Goal: Task Accomplishment & Management: Use online tool/utility

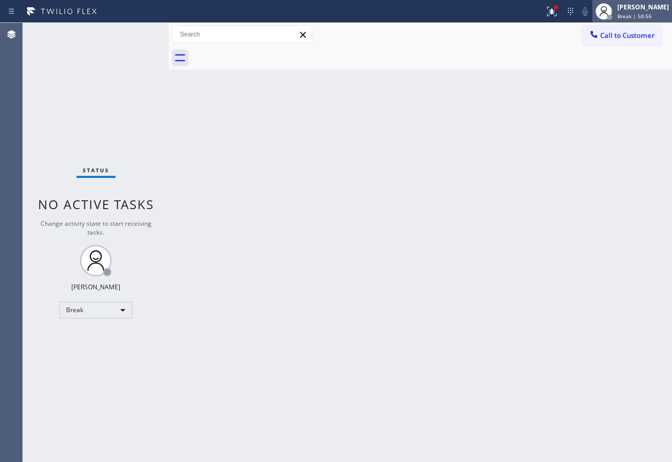
click at [642, 8] on div "[PERSON_NAME]" at bounding box center [644, 7] width 52 height 9
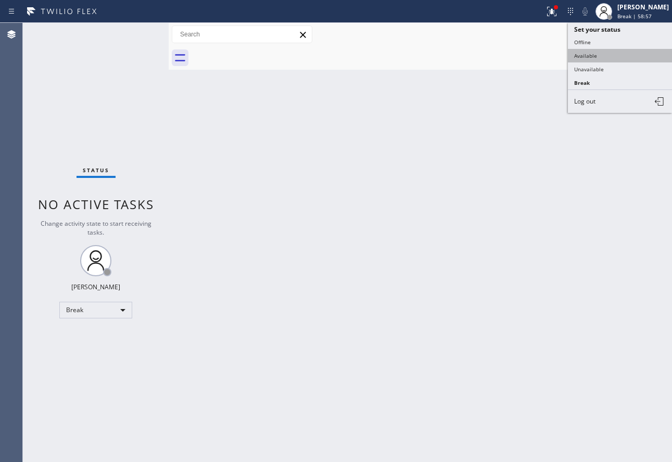
click at [596, 57] on button "Available" at bounding box center [620, 56] width 104 height 14
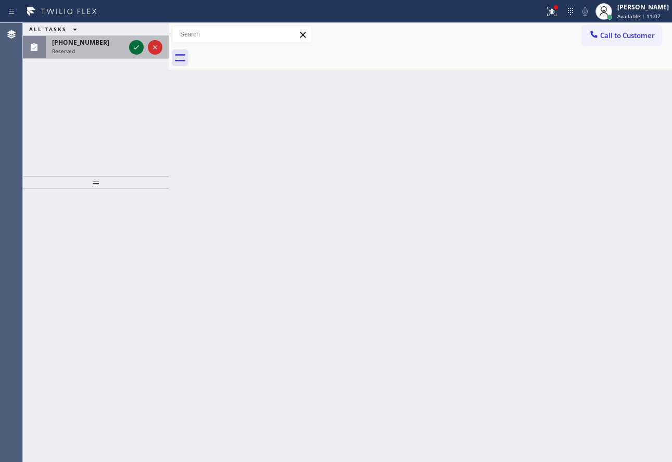
click at [141, 47] on icon at bounding box center [136, 47] width 12 height 12
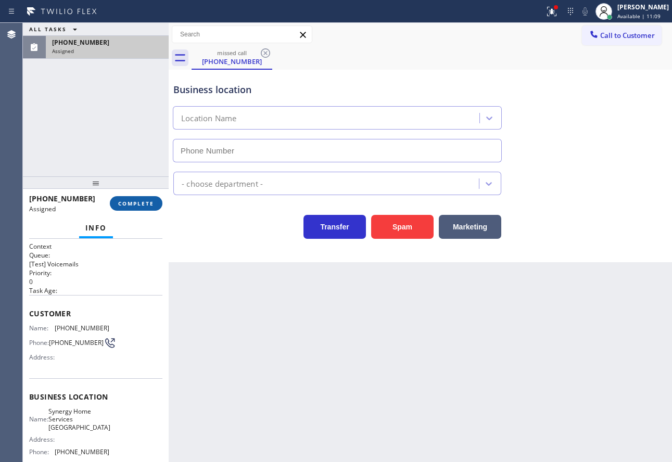
type input "[PHONE_NUMBER]"
click at [146, 196] on button "COMPLETE" at bounding box center [136, 203] width 53 height 15
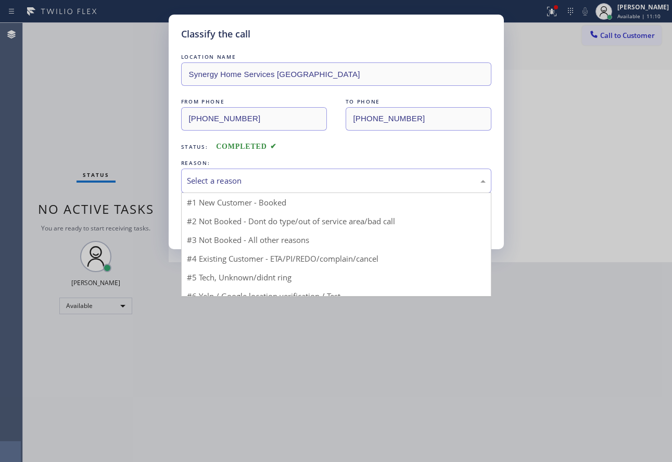
click at [216, 173] on div "Select a reason" at bounding box center [336, 181] width 310 height 24
drag, startPoint x: 229, startPoint y: 256, endPoint x: 222, endPoint y: 240, distance: 17.2
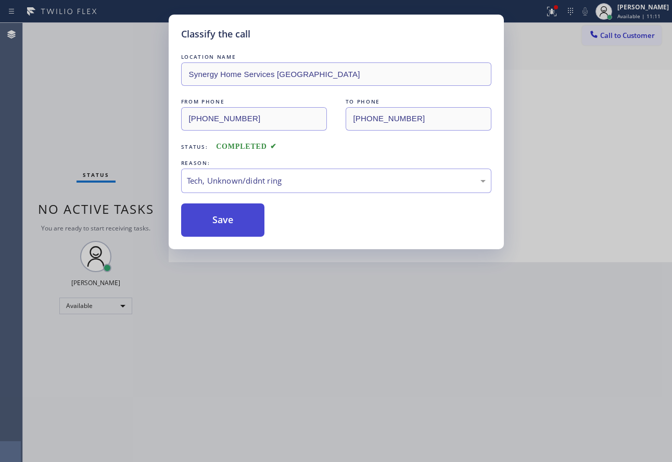
click at [218, 226] on button "Save" at bounding box center [223, 220] width 84 height 33
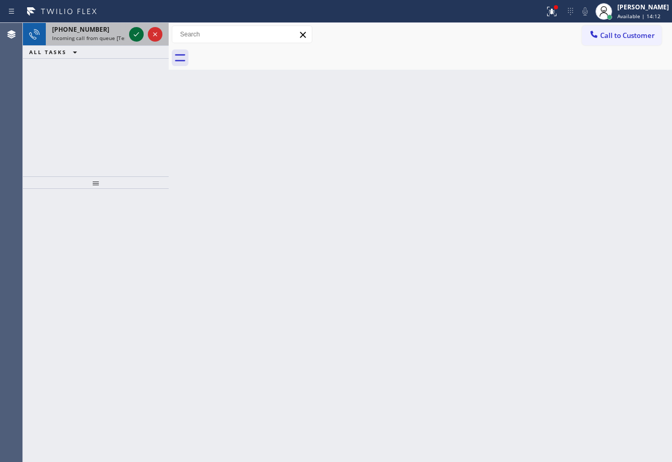
click at [139, 37] on icon at bounding box center [136, 34] width 12 height 12
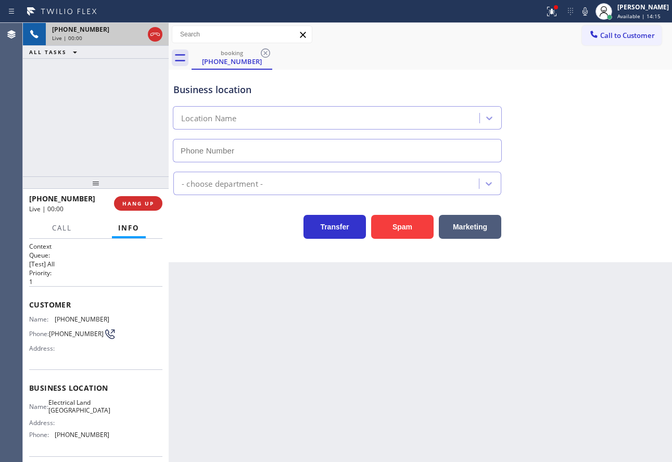
type input "[PHONE_NUMBER]"
click at [592, 15] on icon at bounding box center [585, 11] width 12 height 12
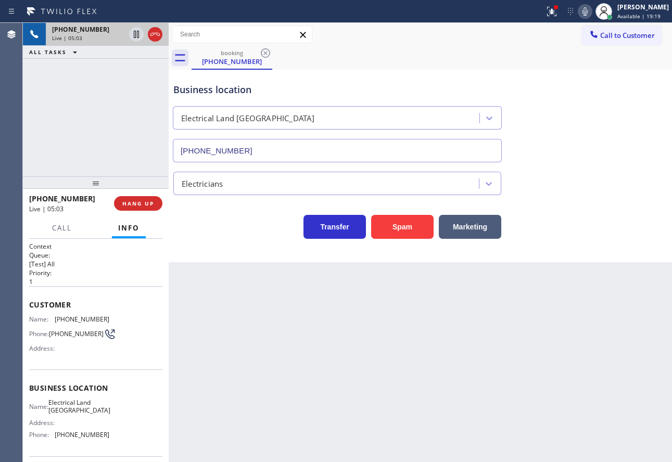
click at [72, 322] on span "[PHONE_NUMBER]" at bounding box center [82, 320] width 55 height 8
copy span "[PHONE_NUMBER]"
click at [592, 14] on icon at bounding box center [585, 11] width 12 height 12
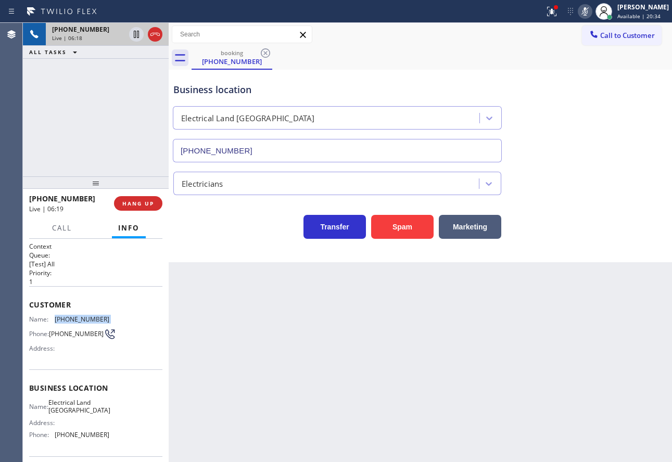
click at [592, 12] on icon at bounding box center [585, 11] width 12 height 12
click at [592, 9] on icon at bounding box center [585, 11] width 12 height 12
click at [592, 10] on icon at bounding box center [585, 11] width 12 height 12
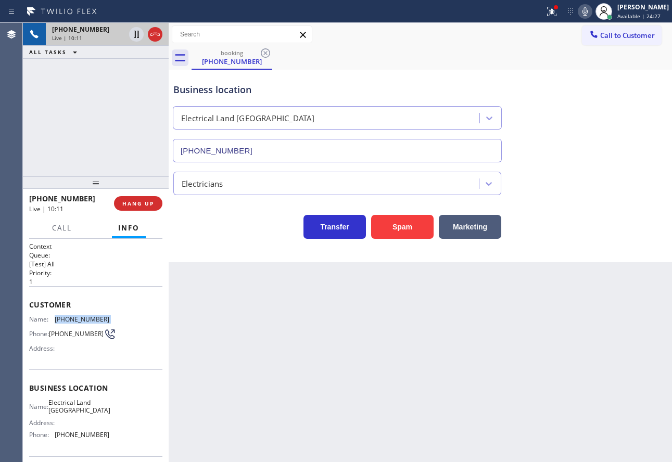
click at [592, 12] on icon at bounding box center [585, 11] width 12 height 12
click at [137, 34] on icon at bounding box center [136, 34] width 5 height 7
click at [592, 12] on icon at bounding box center [585, 11] width 12 height 12
click at [137, 35] on icon at bounding box center [136, 34] width 12 height 12
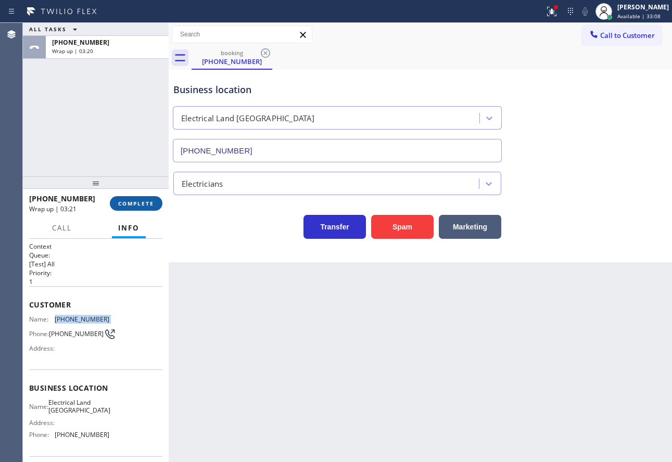
click at [143, 208] on button "COMPLETE" at bounding box center [136, 203] width 53 height 15
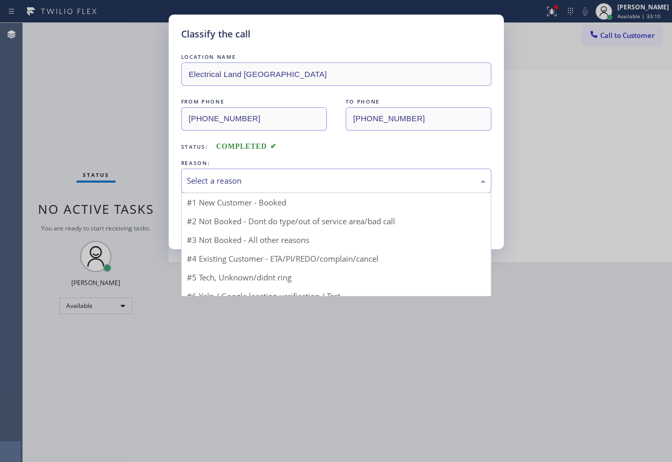
click at [271, 178] on div "Select a reason" at bounding box center [336, 181] width 299 height 12
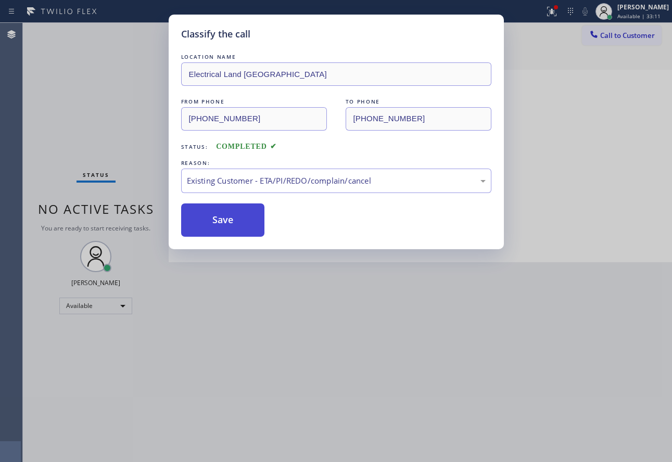
click at [235, 220] on button "Save" at bounding box center [223, 220] width 84 height 33
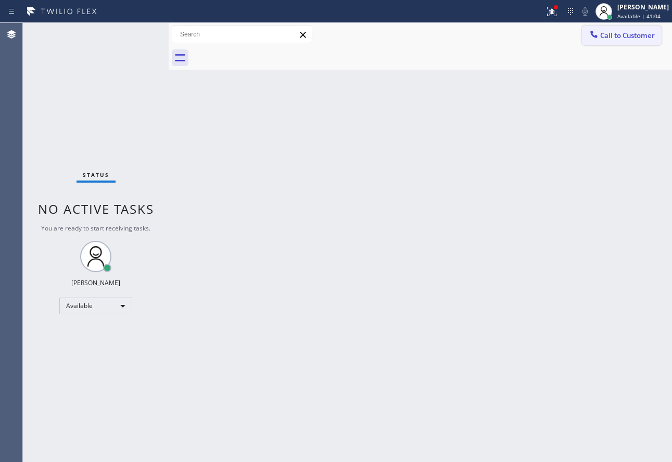
click at [620, 39] on span "Call to Customer" at bounding box center [627, 35] width 55 height 9
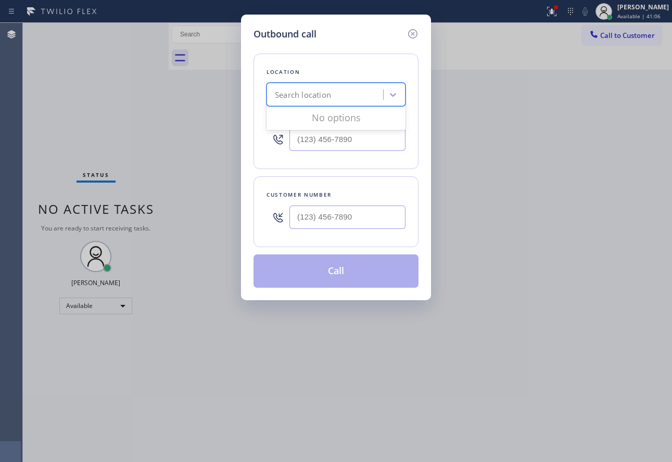
click at [329, 95] on div "Search location" at bounding box center [303, 95] width 56 height 12
type input "tustin appliance"
click at [340, 114] on div "Tustin Appliance Repair" at bounding box center [336, 116] width 139 height 19
type input "[PHONE_NUMBER]"
click at [303, 215] on input "(___) ___-____" at bounding box center [348, 217] width 116 height 23
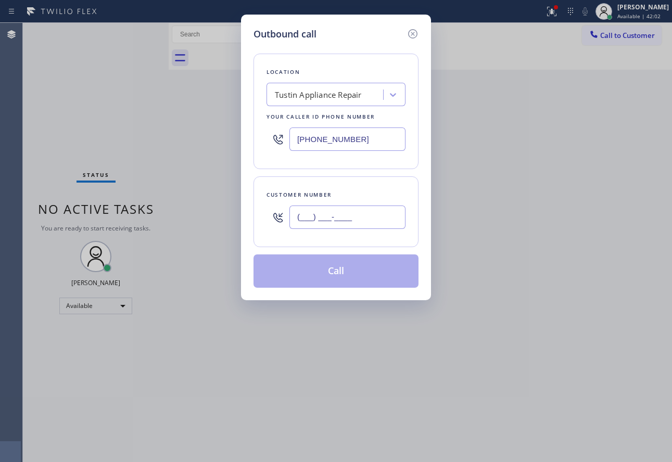
paste input "714) 623-1659"
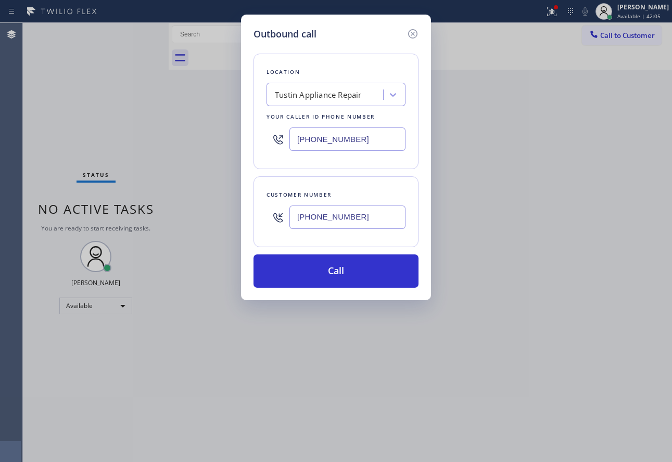
type input "[PHONE_NUMBER]"
click at [303, 182] on div "Customer number [PHONE_NUMBER]" at bounding box center [336, 212] width 165 height 71
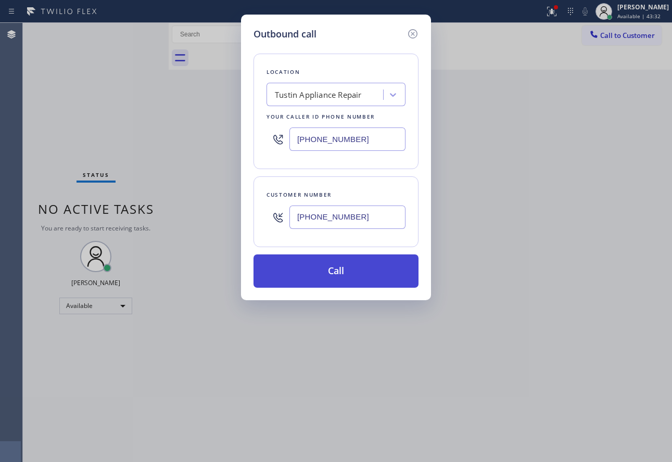
click at [354, 264] on button "Call" at bounding box center [336, 271] width 165 height 33
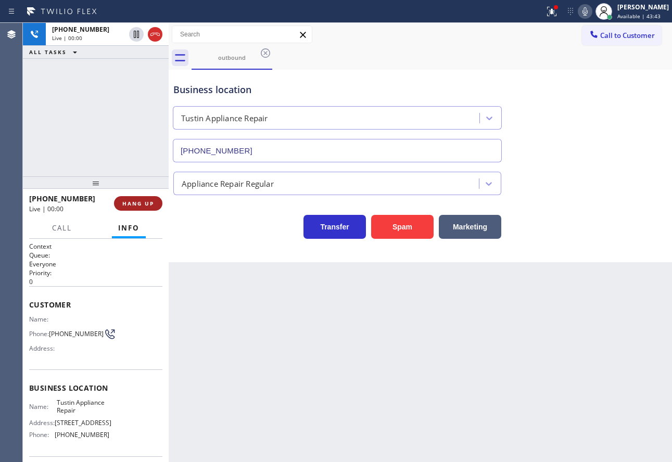
type input "[PHONE_NUMBER]"
click at [134, 202] on span "HANG UP" at bounding box center [138, 203] width 32 height 7
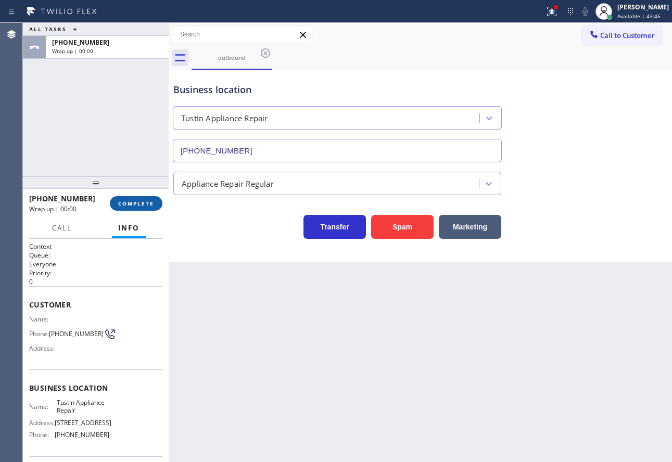
click at [146, 201] on span "COMPLETE" at bounding box center [136, 203] width 36 height 7
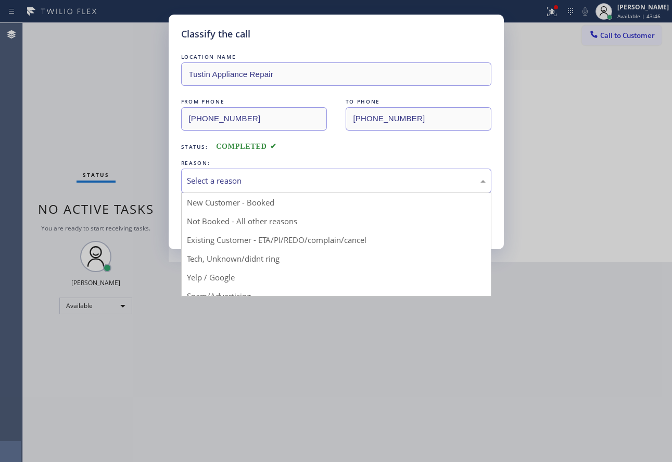
click at [387, 171] on div "Select a reason" at bounding box center [336, 181] width 310 height 24
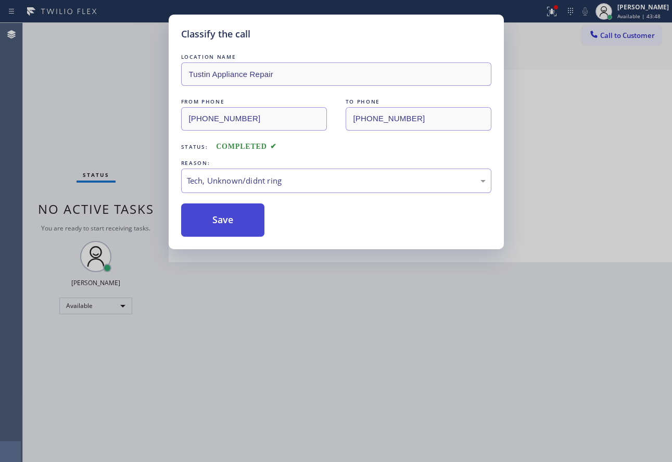
click at [247, 220] on button "Save" at bounding box center [223, 220] width 84 height 33
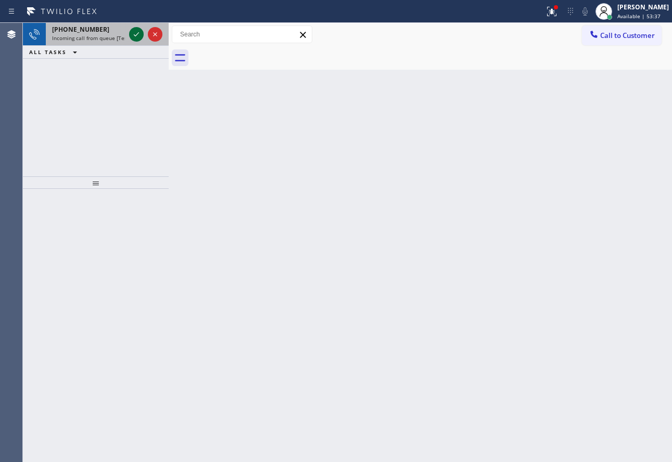
click at [136, 36] on icon at bounding box center [136, 34] width 12 height 12
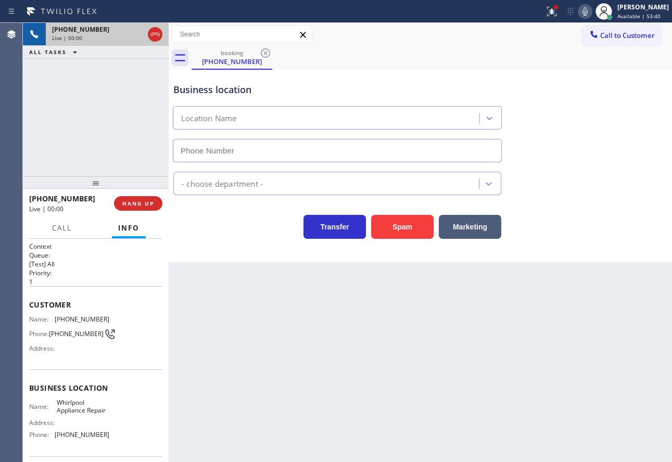
type input "[PHONE_NUMBER]"
click at [309, 86] on div "Business location" at bounding box center [337, 90] width 328 height 14
drag, startPoint x: 165, startPoint y: 202, endPoint x: 159, endPoint y: 204, distance: 6.1
click at [160, 204] on div "[PHONE_NUMBER] Live | 00:43 HANG UP" at bounding box center [96, 203] width 146 height 29
click at [159, 204] on button "HANG UP" at bounding box center [138, 203] width 48 height 15
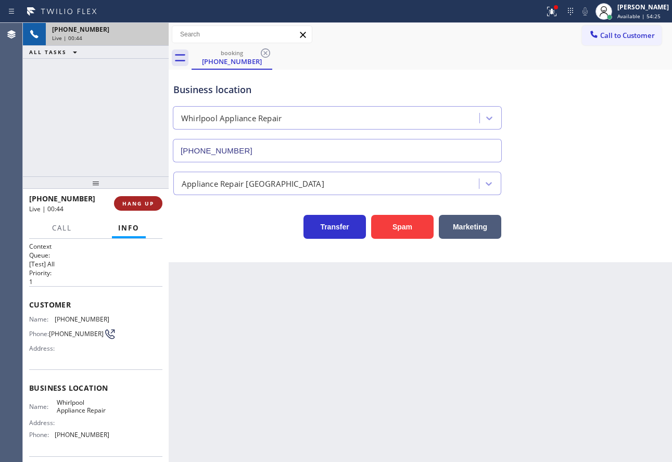
click at [159, 204] on button "HANG UP" at bounding box center [138, 203] width 48 height 15
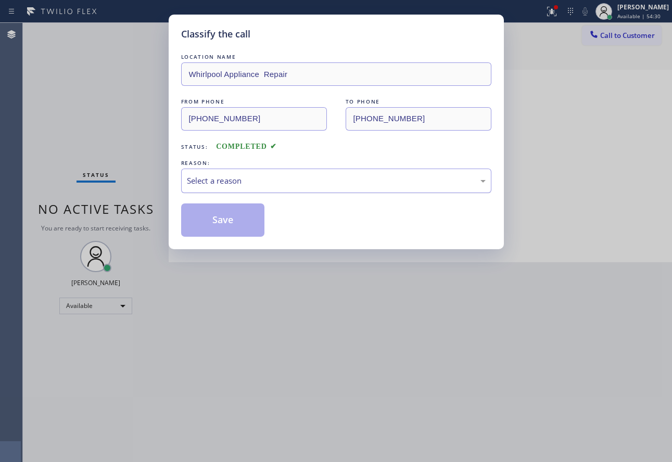
click at [220, 191] on div "Select a reason" at bounding box center [336, 181] width 310 height 24
click at [221, 231] on button "Save" at bounding box center [223, 220] width 84 height 33
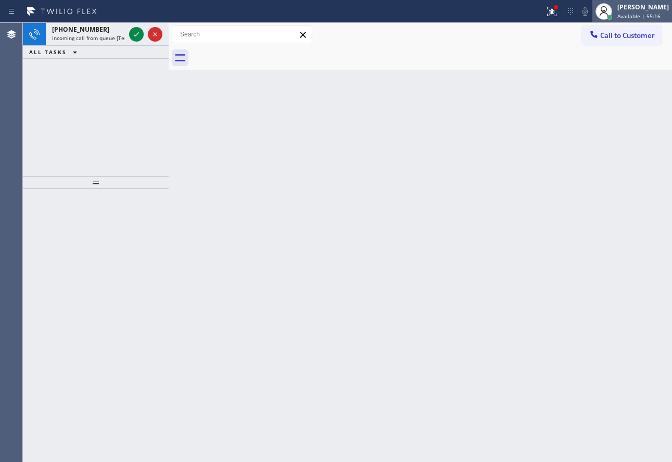
click at [646, 8] on div "[PERSON_NAME]" at bounding box center [644, 7] width 52 height 9
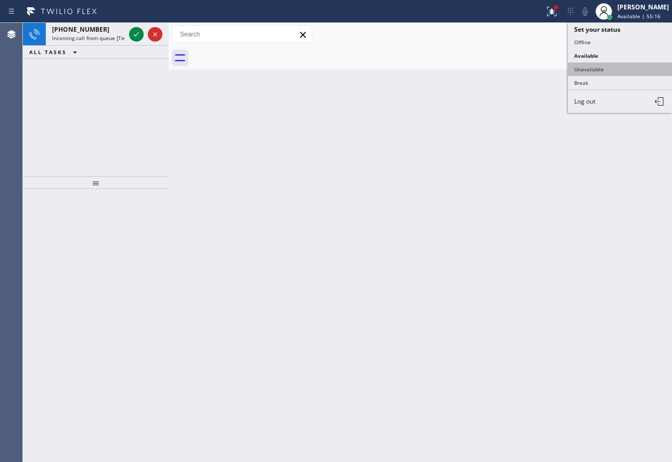
click at [611, 67] on button "Unavailable" at bounding box center [620, 69] width 104 height 14
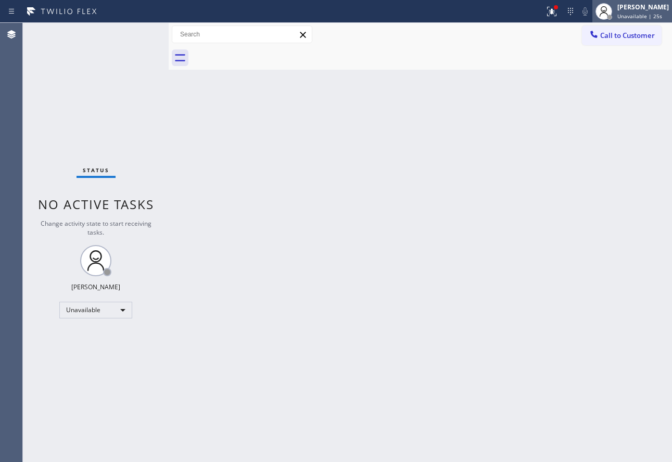
click at [647, 14] on span "Unavailable | 25s" at bounding box center [640, 15] width 45 height 7
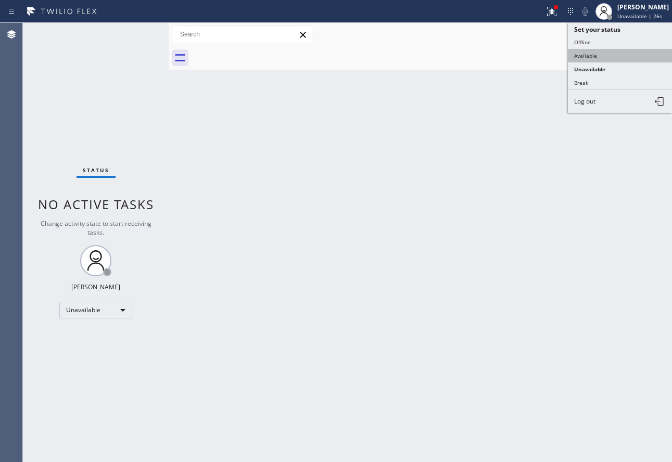
click at [593, 57] on button "Available" at bounding box center [620, 56] width 104 height 14
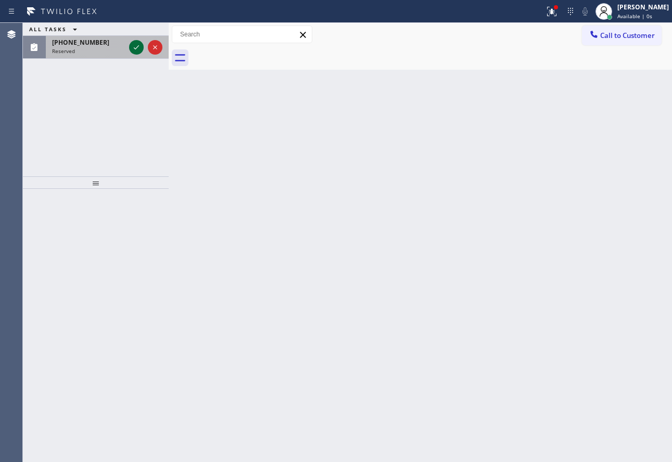
click at [140, 48] on icon at bounding box center [136, 47] width 12 height 12
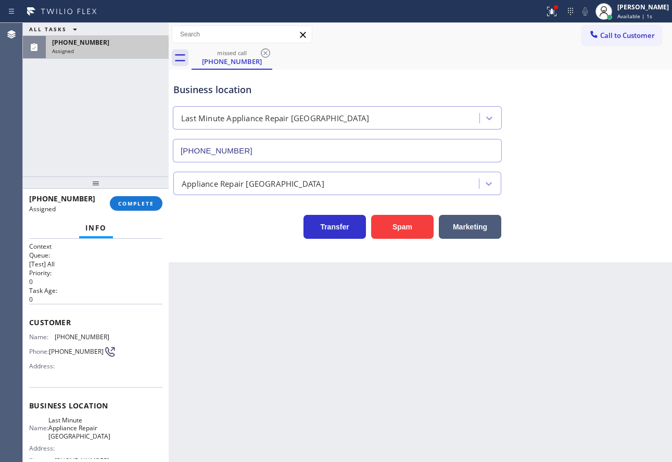
type input "[PHONE_NUMBER]"
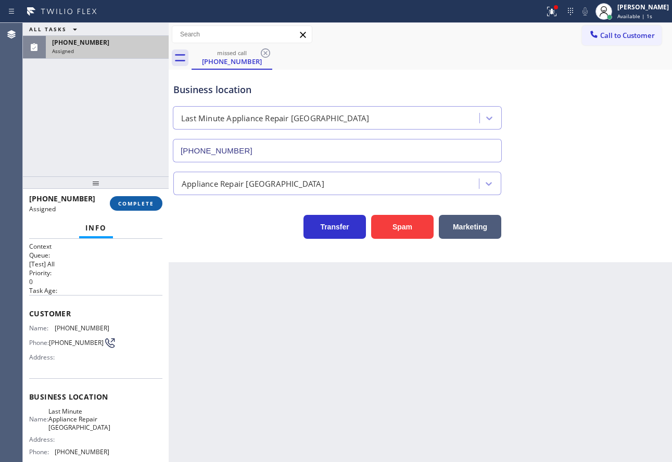
click at [134, 206] on span "COMPLETE" at bounding box center [136, 203] width 36 height 7
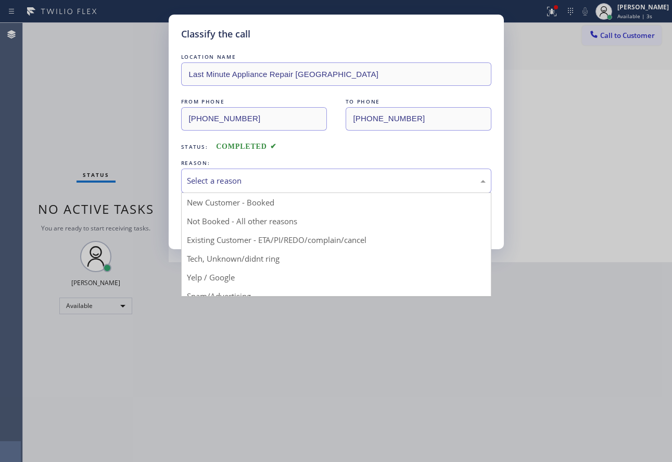
click at [265, 176] on div "Select a reason" at bounding box center [336, 181] width 299 height 12
drag, startPoint x: 227, startPoint y: 260, endPoint x: 228, endPoint y: 247, distance: 12.5
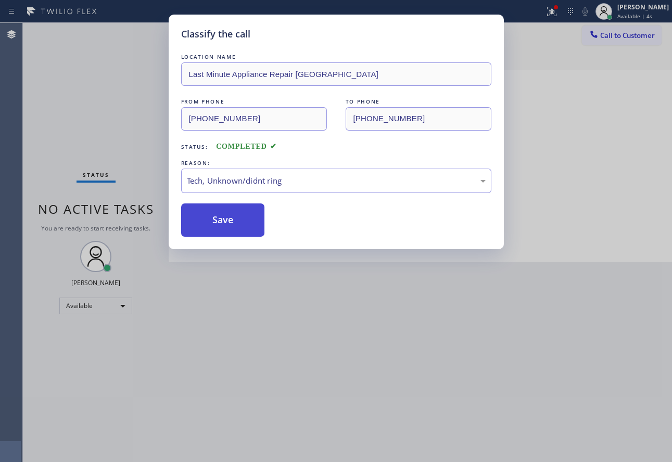
click at [229, 226] on button "Save" at bounding box center [223, 220] width 84 height 33
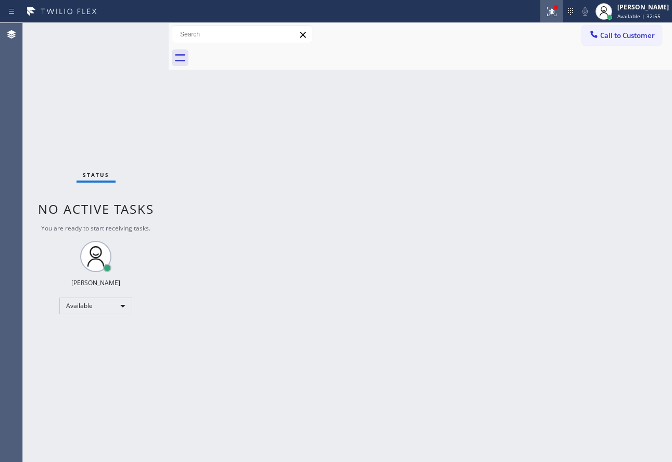
click at [558, 11] on icon at bounding box center [552, 11] width 12 height 12
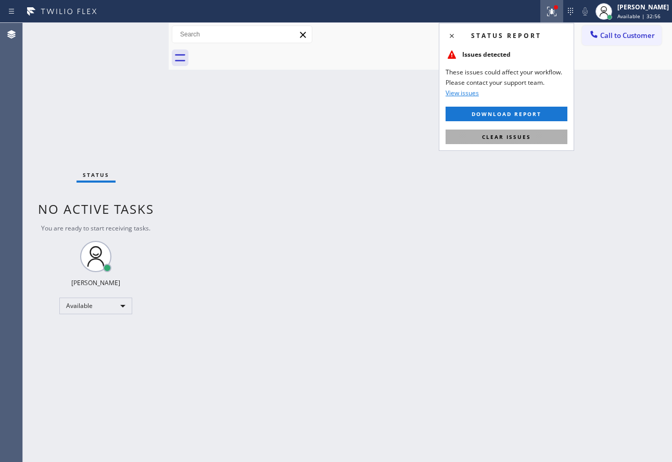
click at [507, 139] on span "Clear issues" at bounding box center [506, 136] width 49 height 7
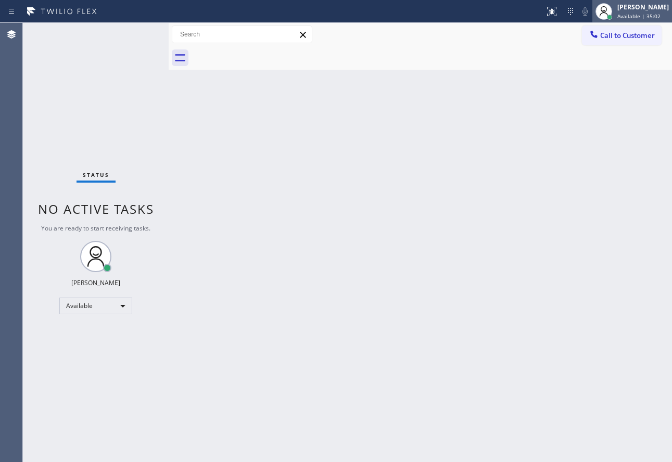
click at [630, 14] on span "Available | 35:02" at bounding box center [639, 15] width 43 height 7
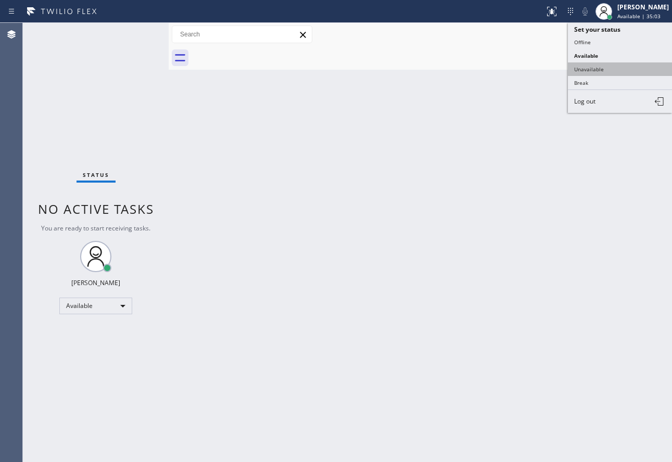
click at [591, 72] on button "Unavailable" at bounding box center [620, 69] width 104 height 14
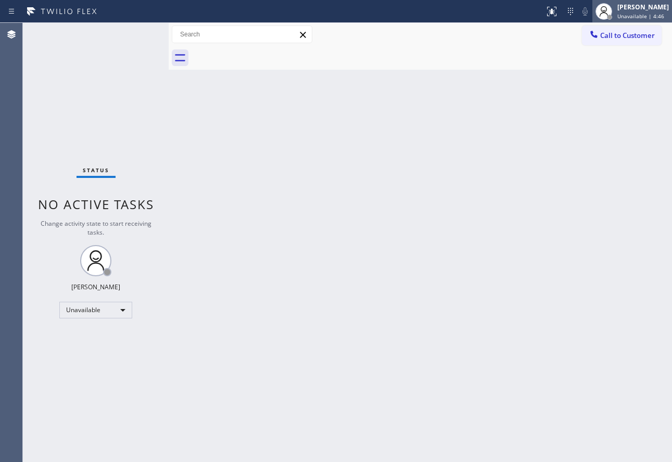
click at [624, 6] on div "[PERSON_NAME] Unavailable | 4:46" at bounding box center [644, 11] width 57 height 18
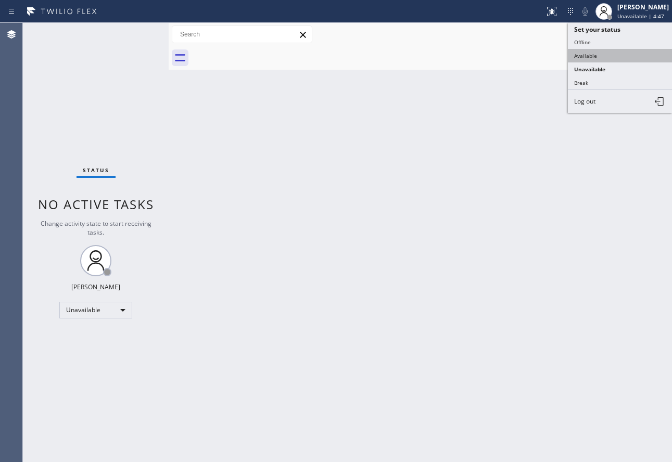
click at [597, 53] on button "Available" at bounding box center [620, 56] width 104 height 14
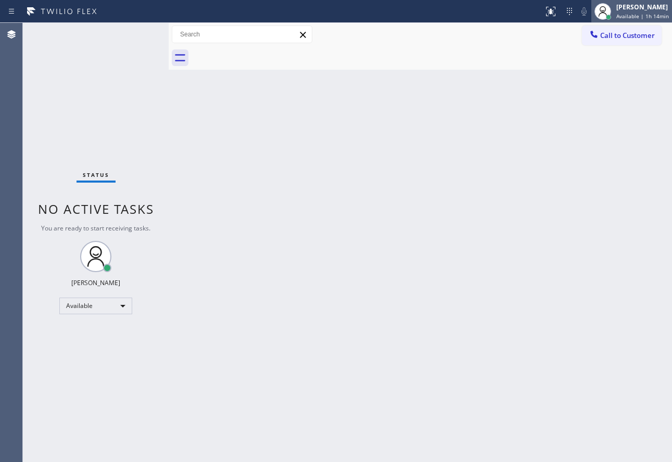
click at [645, 3] on div "[PERSON_NAME]" at bounding box center [643, 7] width 53 height 9
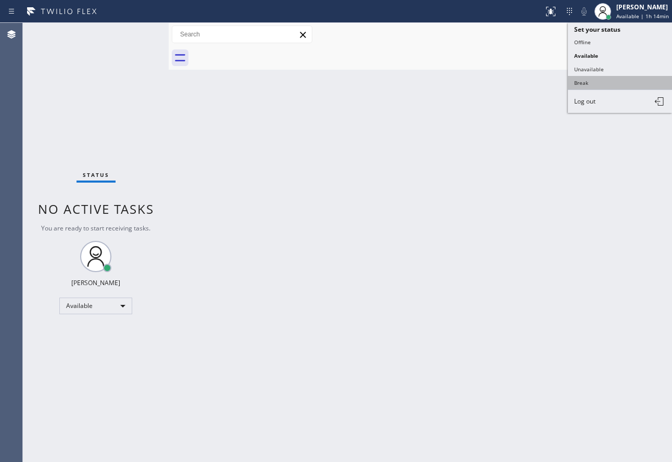
click at [581, 81] on button "Break" at bounding box center [620, 83] width 104 height 14
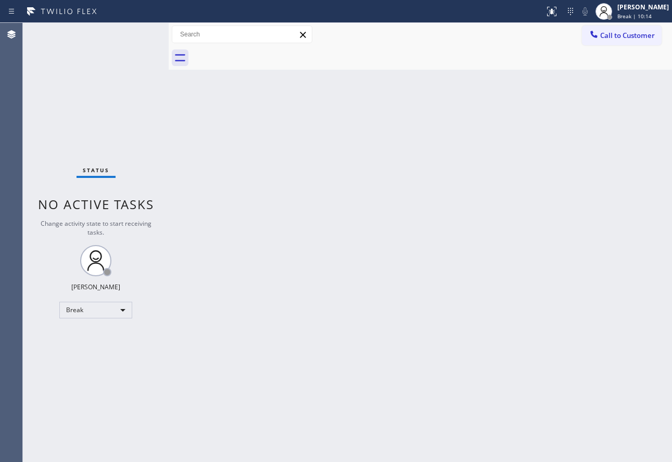
drag, startPoint x: 636, startPoint y: 11, endPoint x: 624, endPoint y: 23, distance: 17.7
click at [636, 11] on div "[PERSON_NAME]" at bounding box center [644, 7] width 52 height 9
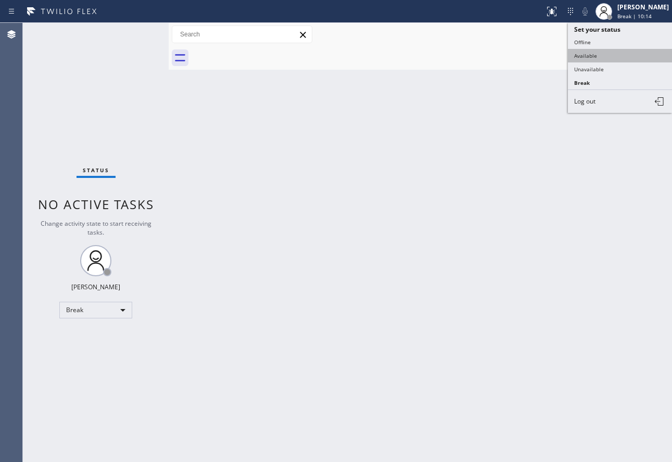
click at [590, 54] on button "Available" at bounding box center [620, 56] width 104 height 14
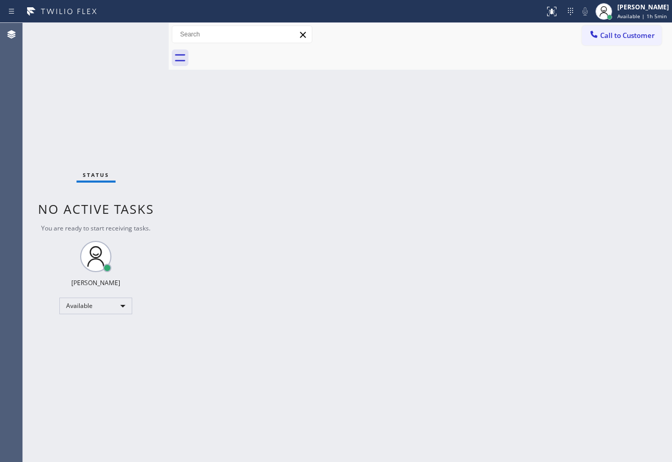
click at [311, 389] on div "Back to Dashboard Change Sender ID Customers Technicians Select a contact Outbo…" at bounding box center [421, 243] width 504 height 440
click at [629, 11] on div "[PERSON_NAME] Available | 1h 32min" at bounding box center [644, 11] width 58 height 18
click at [650, 6] on div "[PERSON_NAME]" at bounding box center [643, 7] width 53 height 9
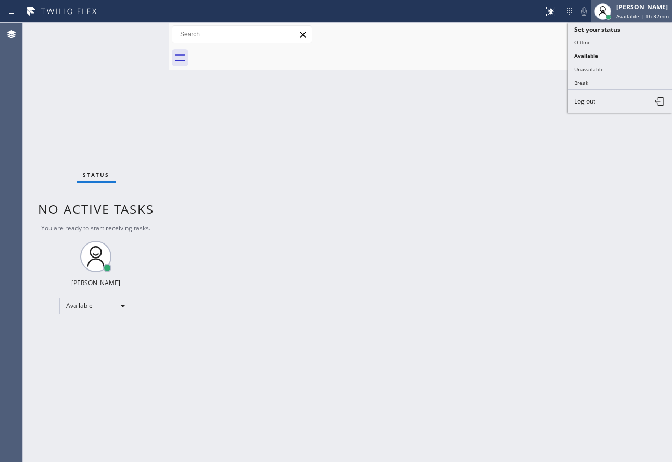
click at [650, 6] on div "[PERSON_NAME]" at bounding box center [643, 7] width 53 height 9
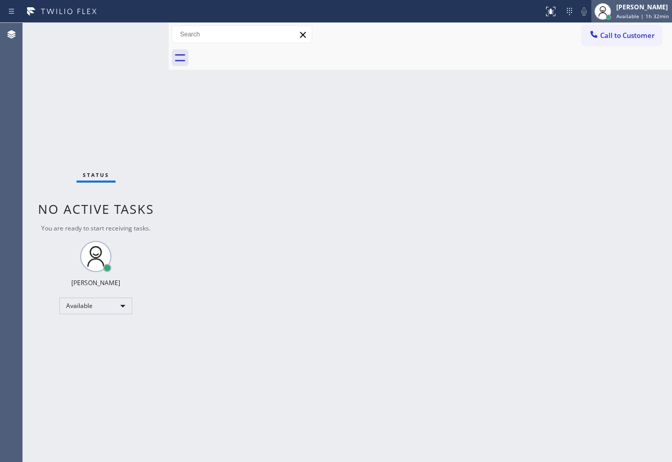
click at [645, 16] on span "Available | 1h 32min" at bounding box center [643, 15] width 53 height 7
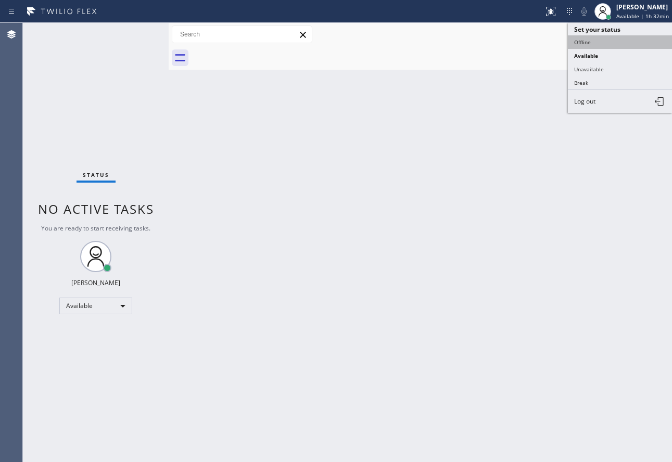
click at [595, 46] on button "Offline" at bounding box center [620, 42] width 104 height 14
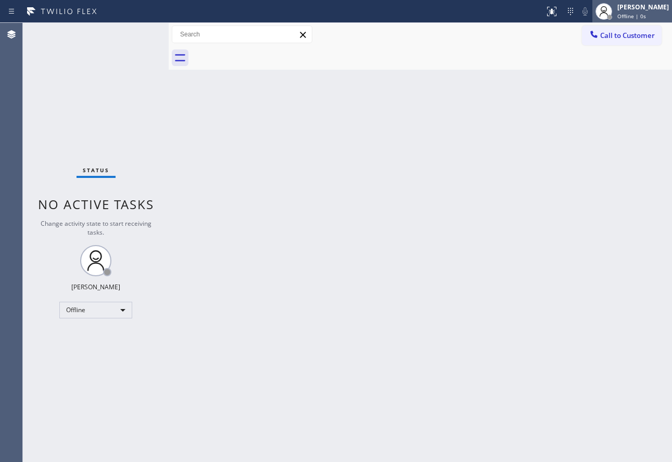
click at [631, 14] on div "[PERSON_NAME] Offline | 0s" at bounding box center [644, 11] width 57 height 18
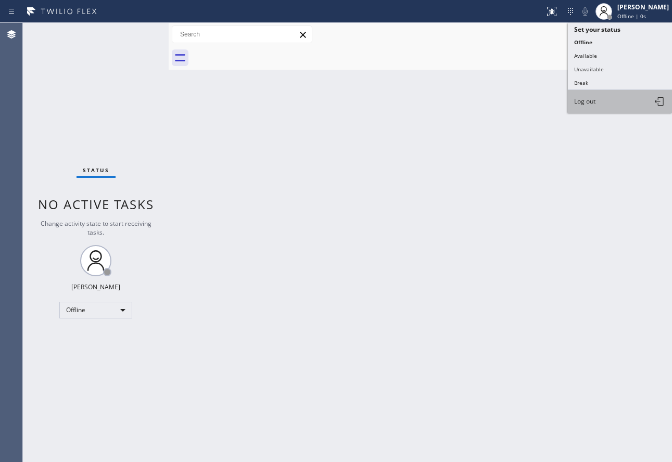
click at [600, 103] on button "Log out" at bounding box center [620, 101] width 104 height 23
